Goal: Navigation & Orientation: Understand site structure

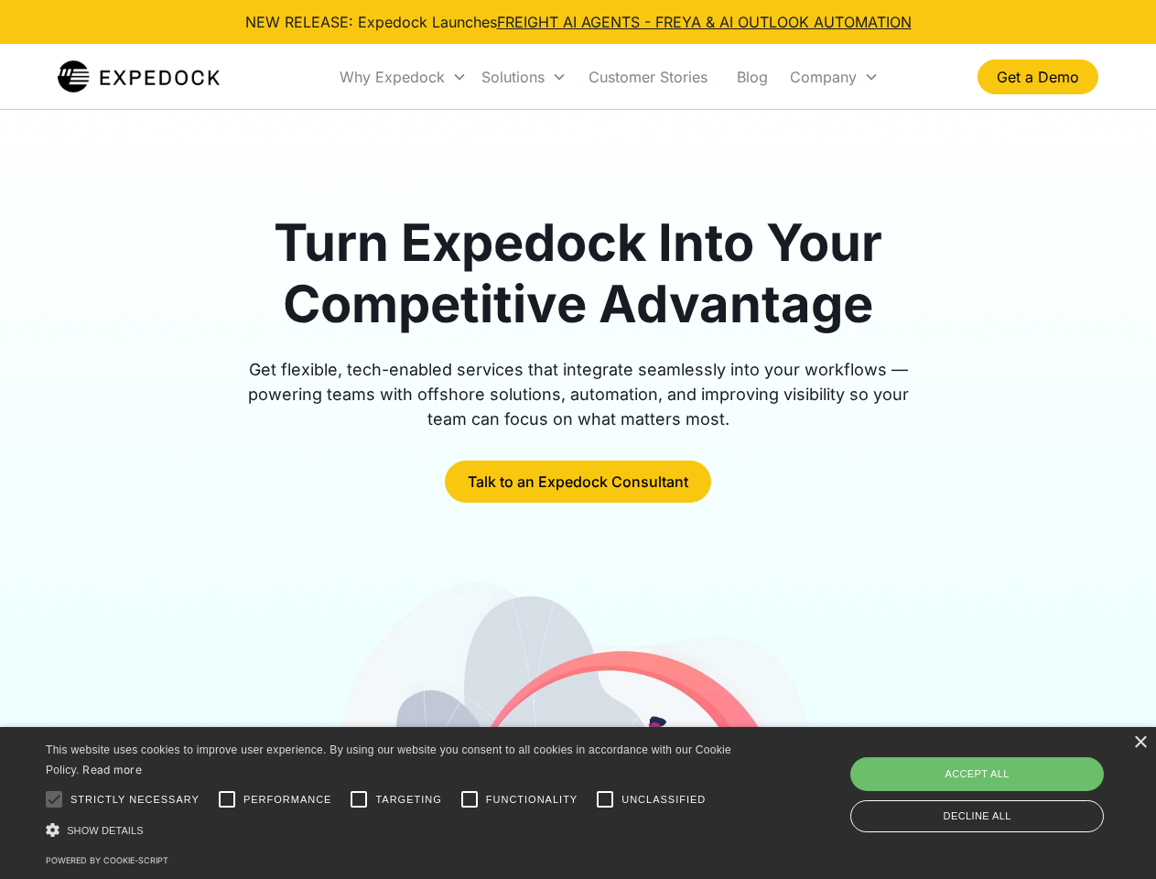
click at [404, 77] on div "Why Expedock" at bounding box center [392, 77] width 105 height 18
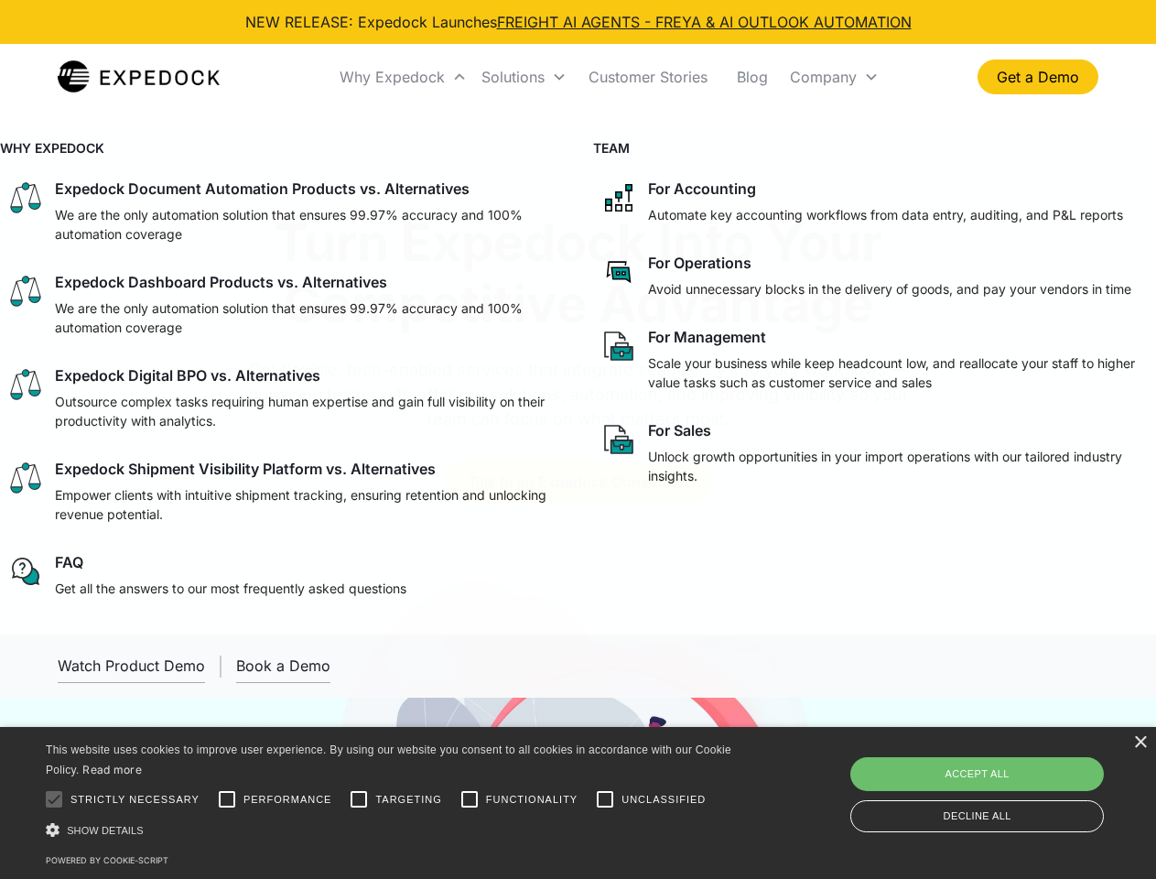
click at [524, 77] on div "Solutions" at bounding box center [513, 77] width 63 height 18
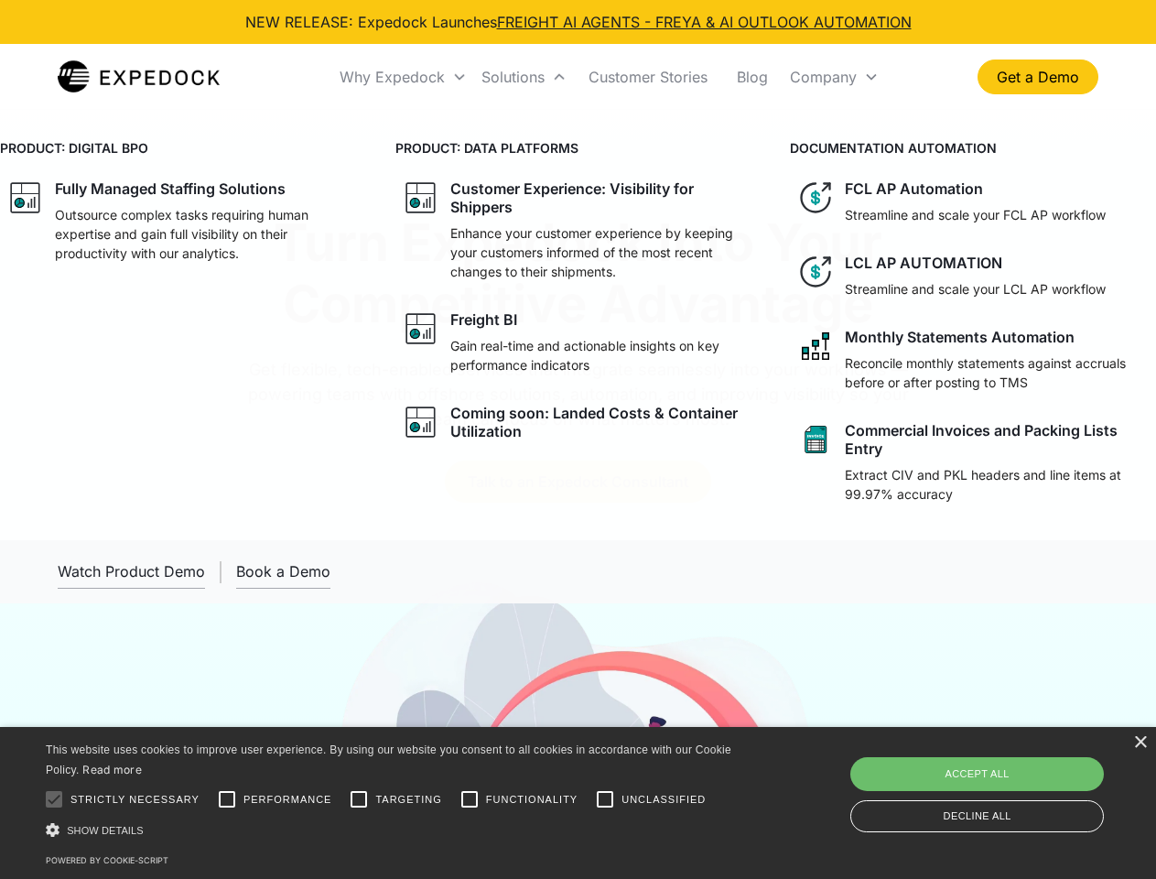
click at [834, 77] on div "Company" at bounding box center [823, 77] width 67 height 18
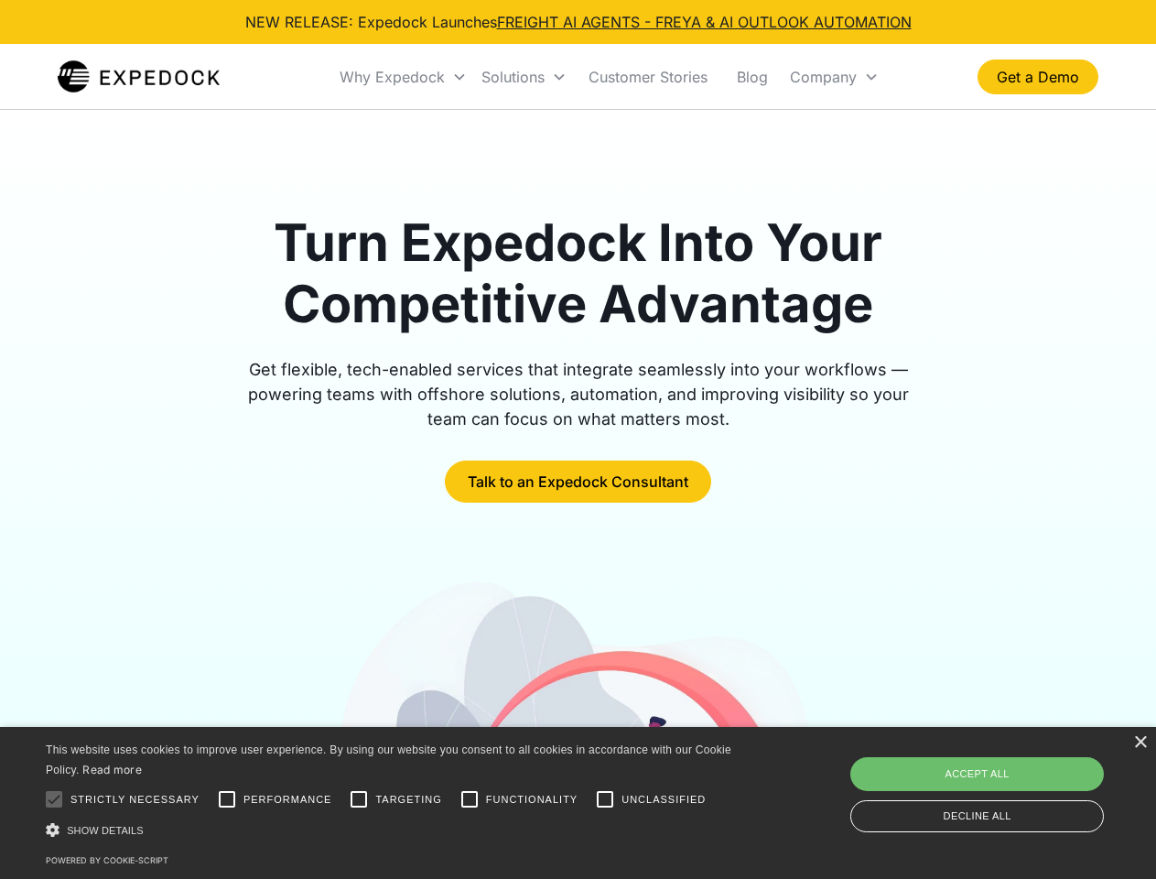
click at [54, 799] on div at bounding box center [54, 799] width 37 height 37
click at [227, 799] on input "Performance" at bounding box center [227, 799] width 37 height 37
checkbox input "true"
click at [359, 799] on input "Targeting" at bounding box center [359, 799] width 37 height 37
checkbox input "true"
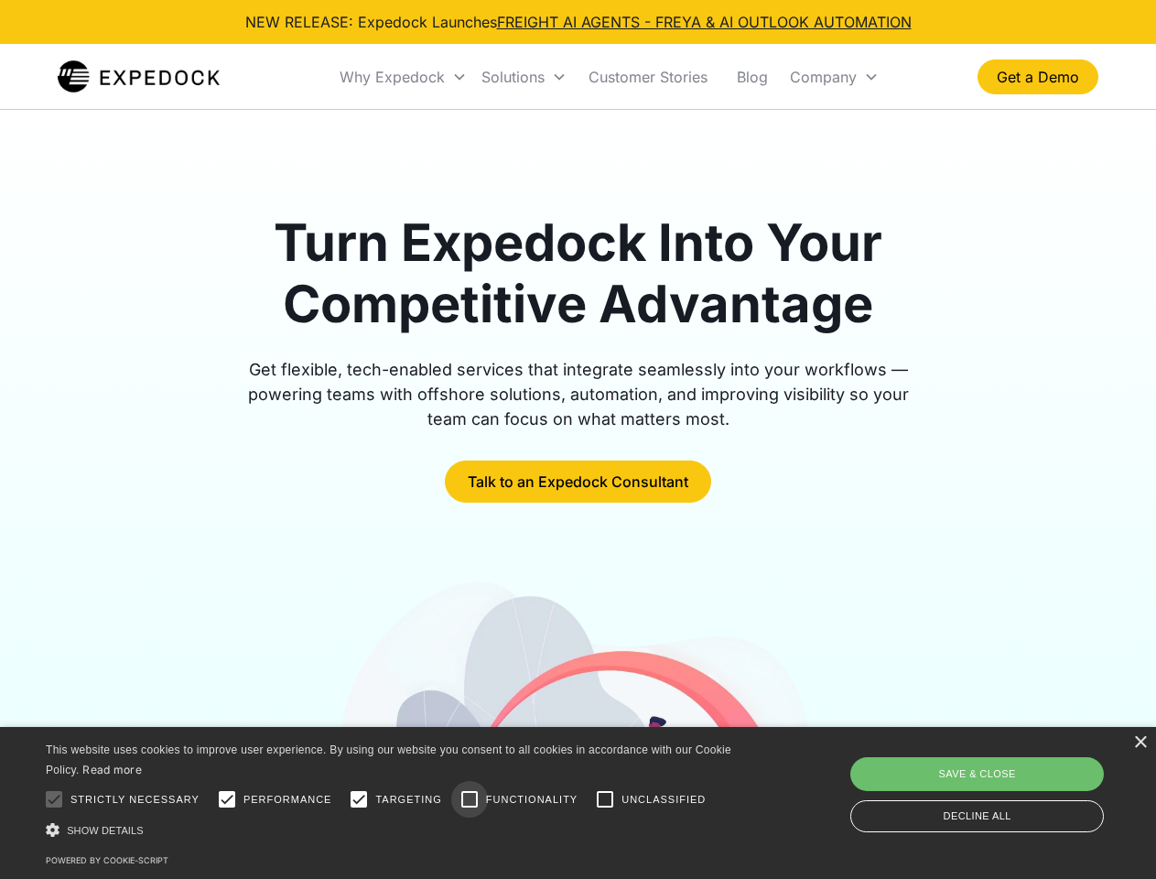
click at [470, 799] on input "Functionality" at bounding box center [469, 799] width 37 height 37
checkbox input "true"
click at [605, 799] on input "Unclassified" at bounding box center [605, 799] width 37 height 37
checkbox input "true"
click at [392, 829] on div "Show details Hide details" at bounding box center [392, 829] width 692 height 19
